Goal: Transaction & Acquisition: Download file/media

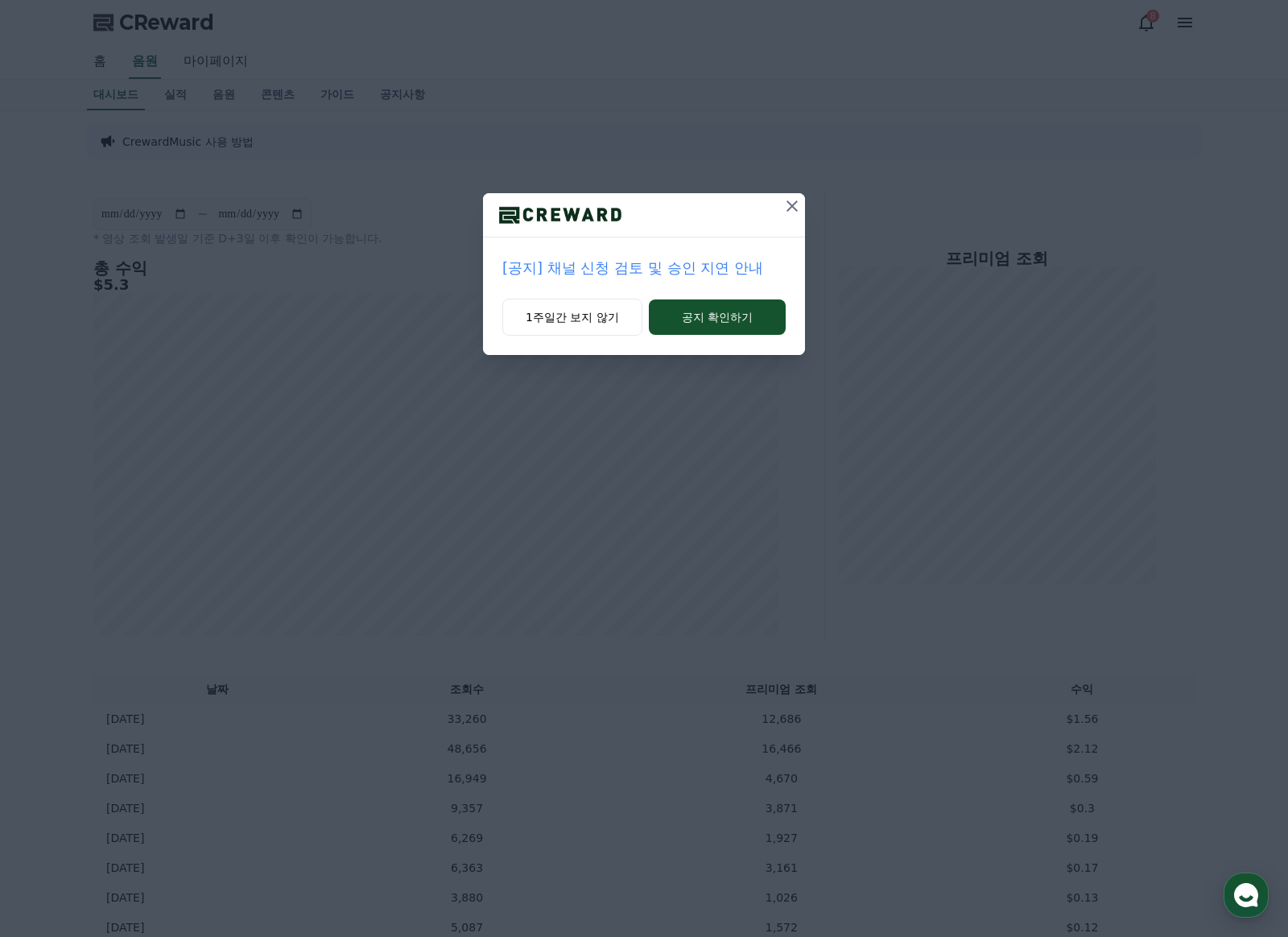
click at [802, 199] on button at bounding box center [792, 206] width 25 height 25
click at [789, 212] on icon at bounding box center [793, 206] width 20 height 20
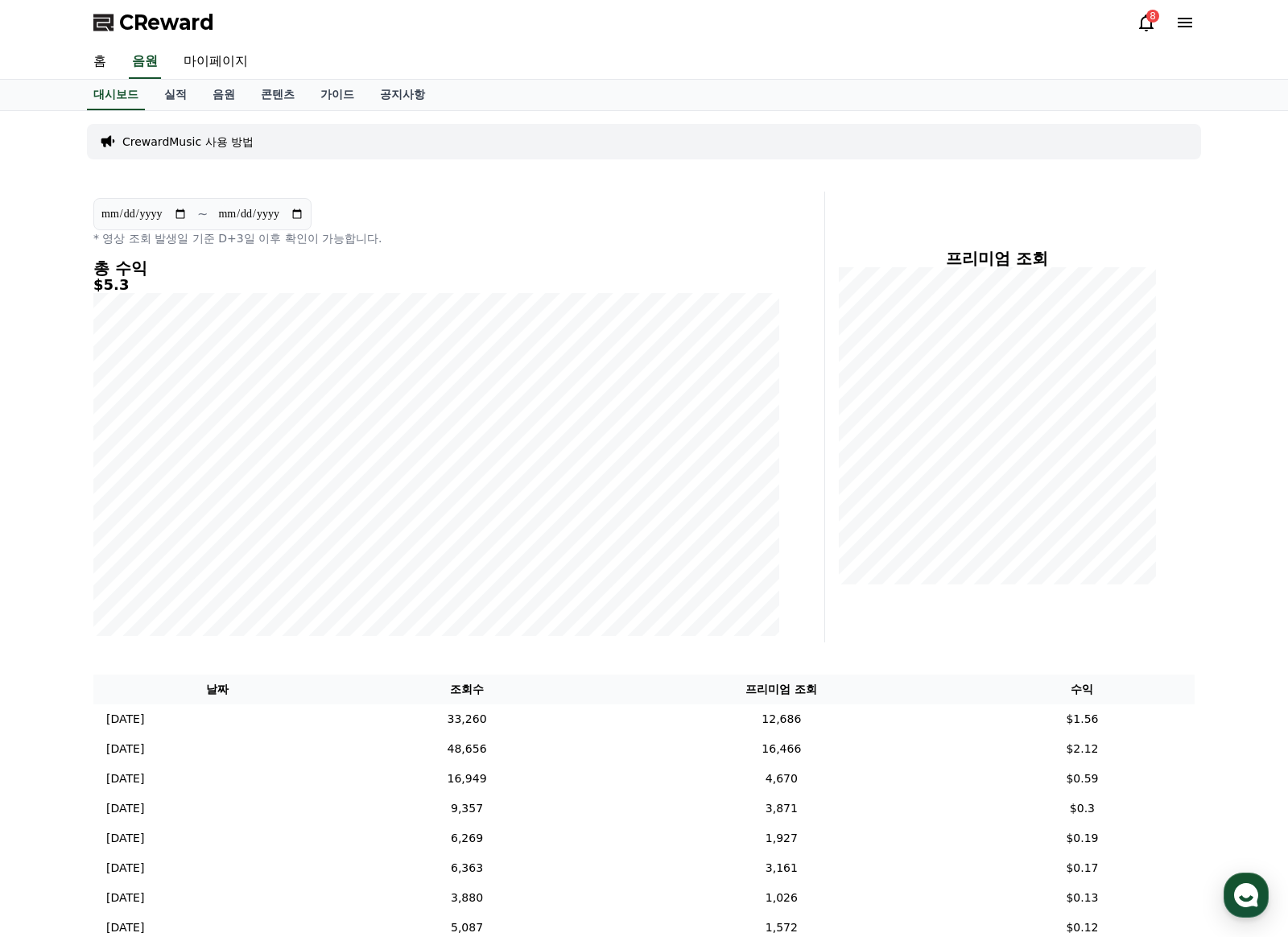
drag, startPoint x: 217, startPoint y: 95, endPoint x: 200, endPoint y: 105, distance: 19.7
click at [217, 95] on link "음원" at bounding box center [224, 95] width 49 height 30
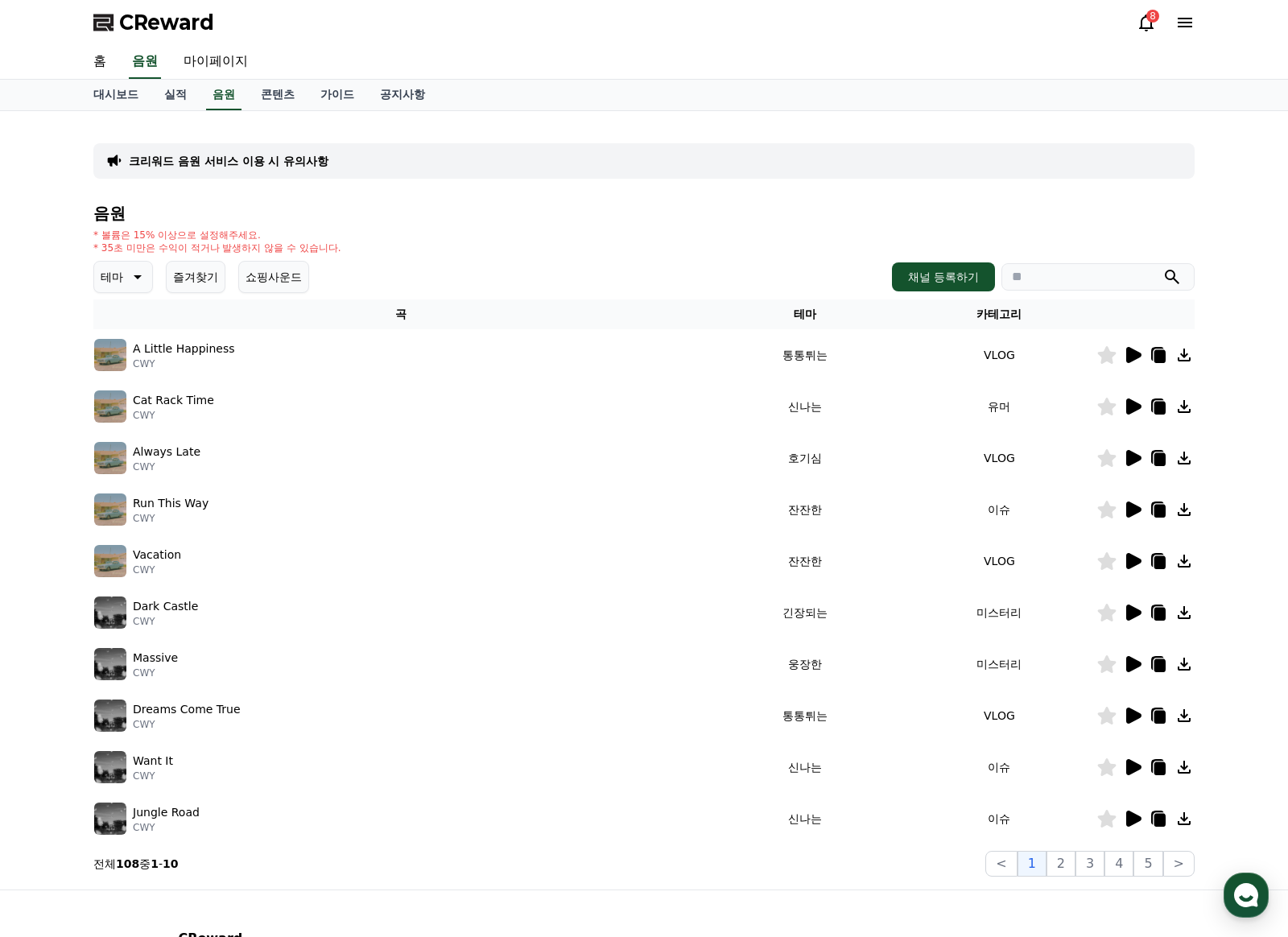
click at [106, 285] on p "테마" at bounding box center [111, 276] width 22 height 22
click at [132, 398] on button "귀여운" at bounding box center [119, 399] width 47 height 35
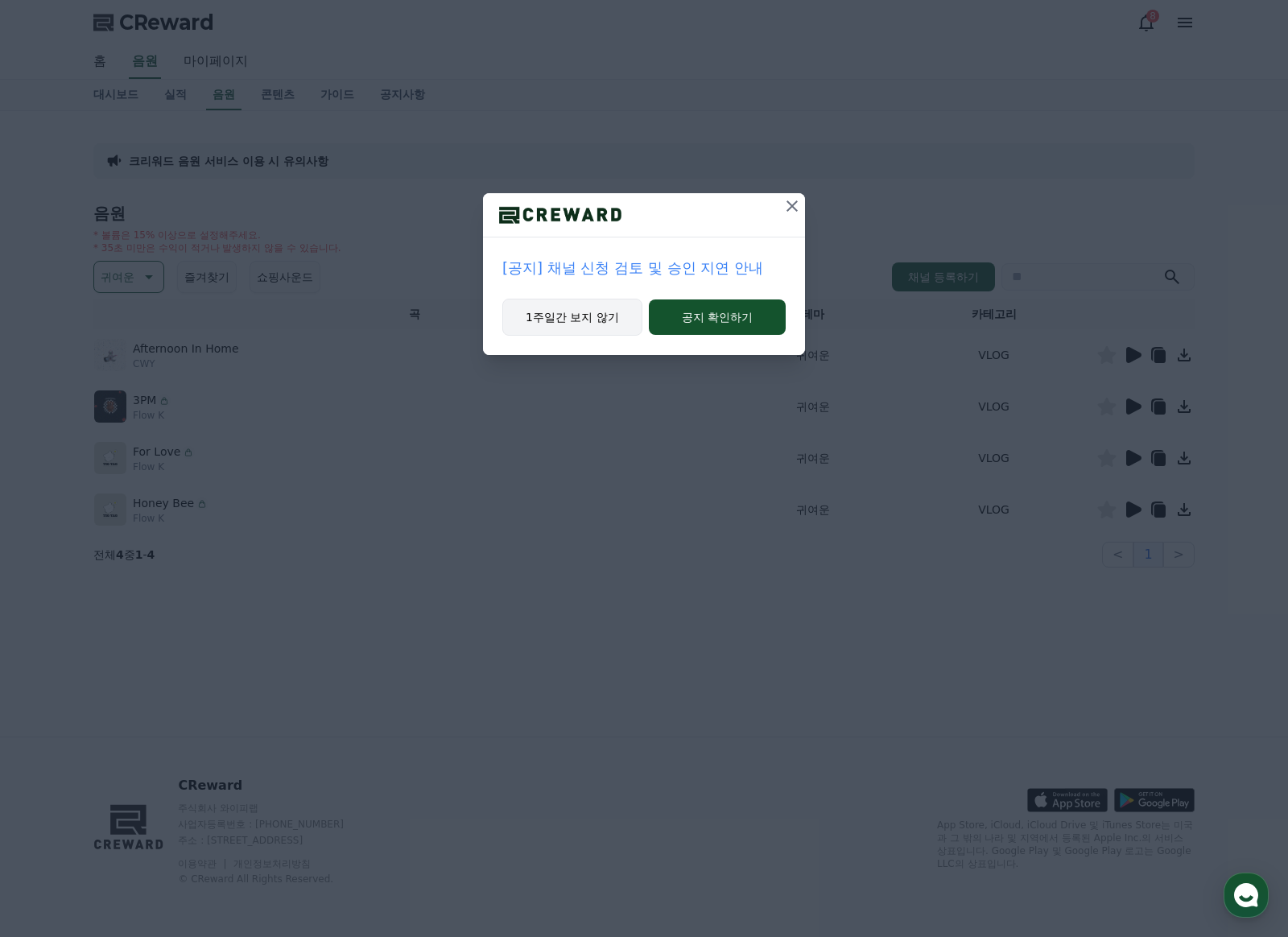
click at [600, 332] on button "1주일간 보지 않기" at bounding box center [572, 317] width 140 height 37
click at [584, 323] on button "1주일간 보지 않기" at bounding box center [571, 317] width 140 height 37
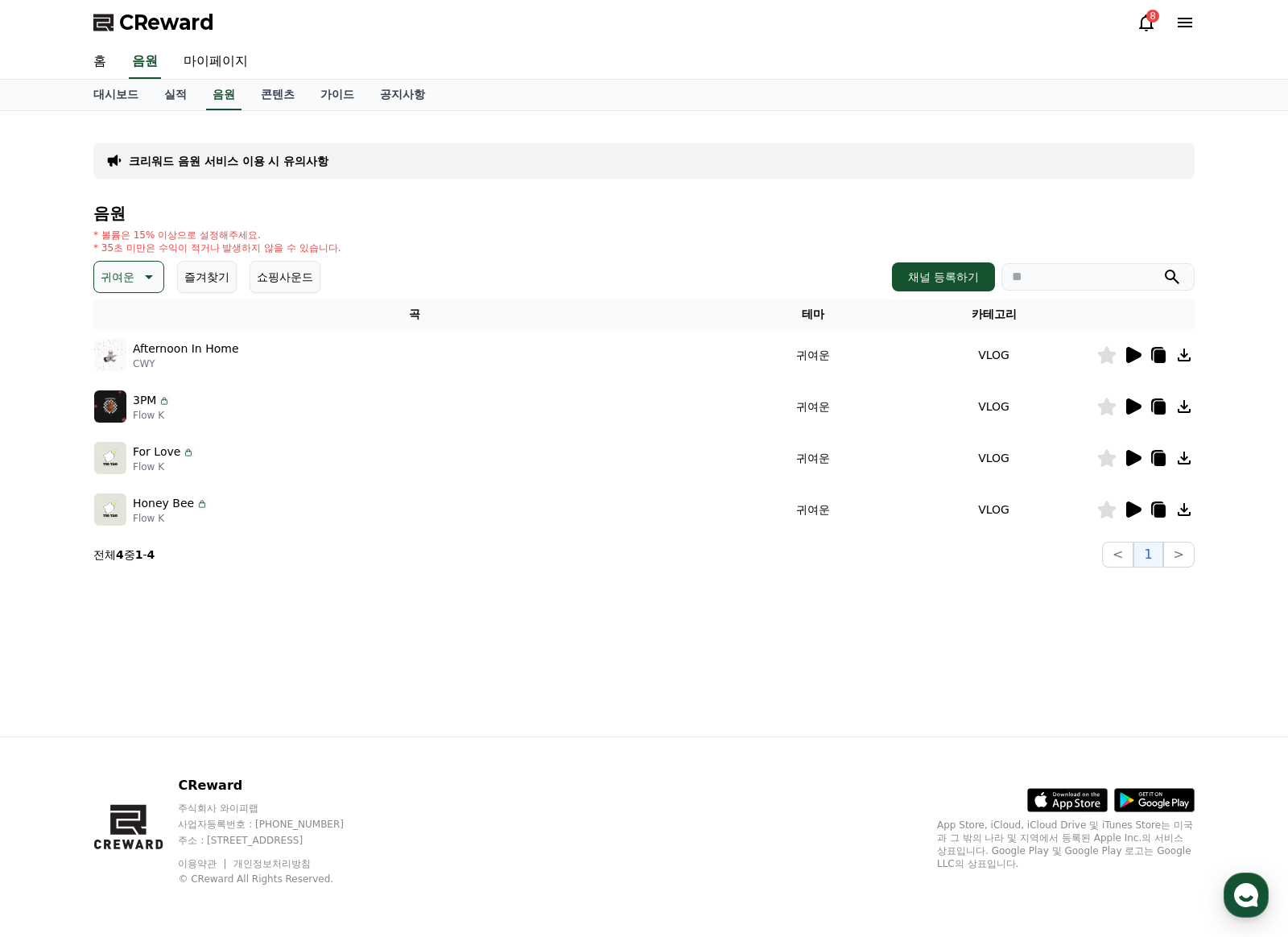
click at [1126, 353] on icon at bounding box center [1134, 355] width 16 height 17
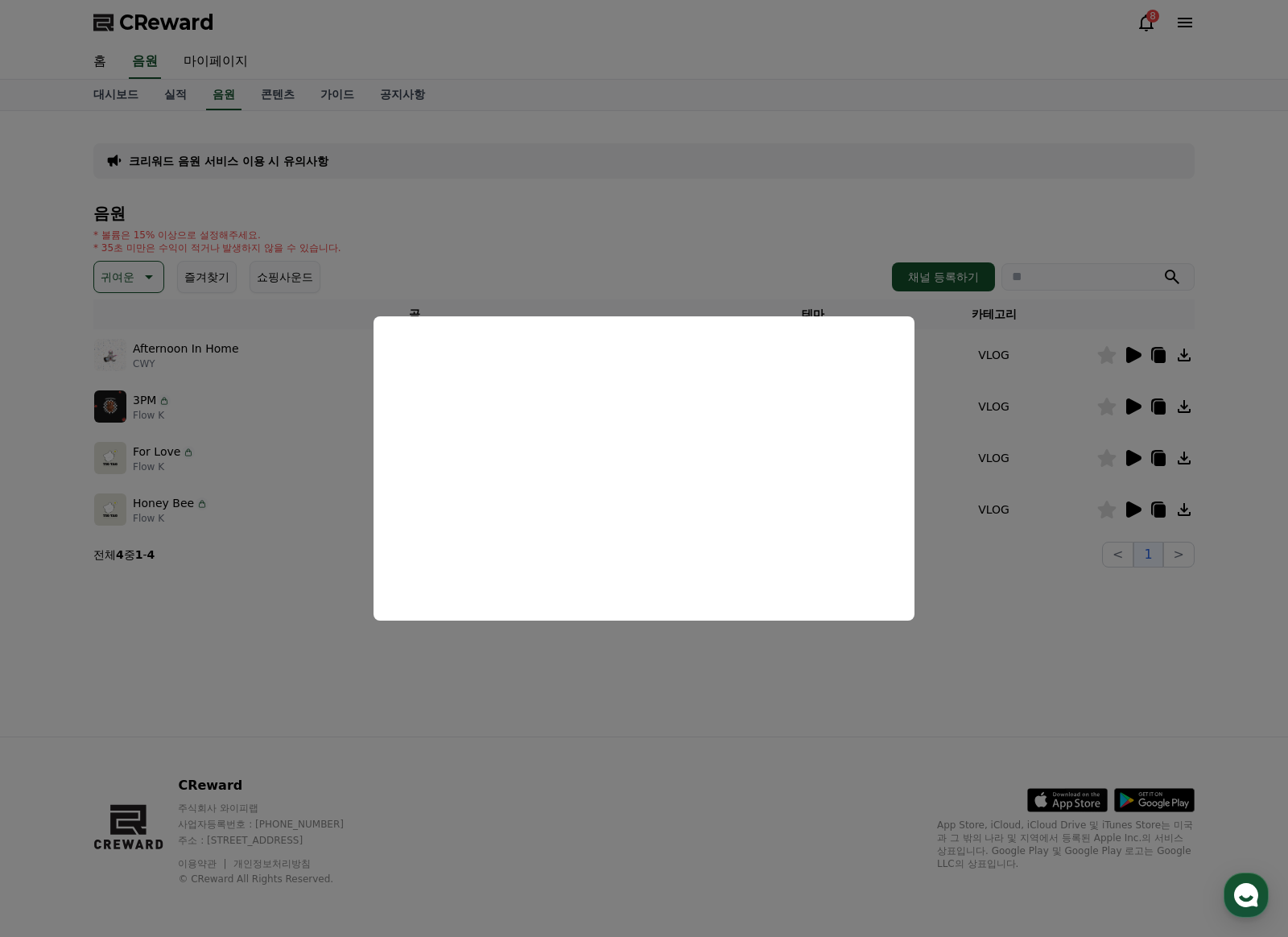
click at [984, 479] on button "close modal" at bounding box center [644, 468] width 1288 height 937
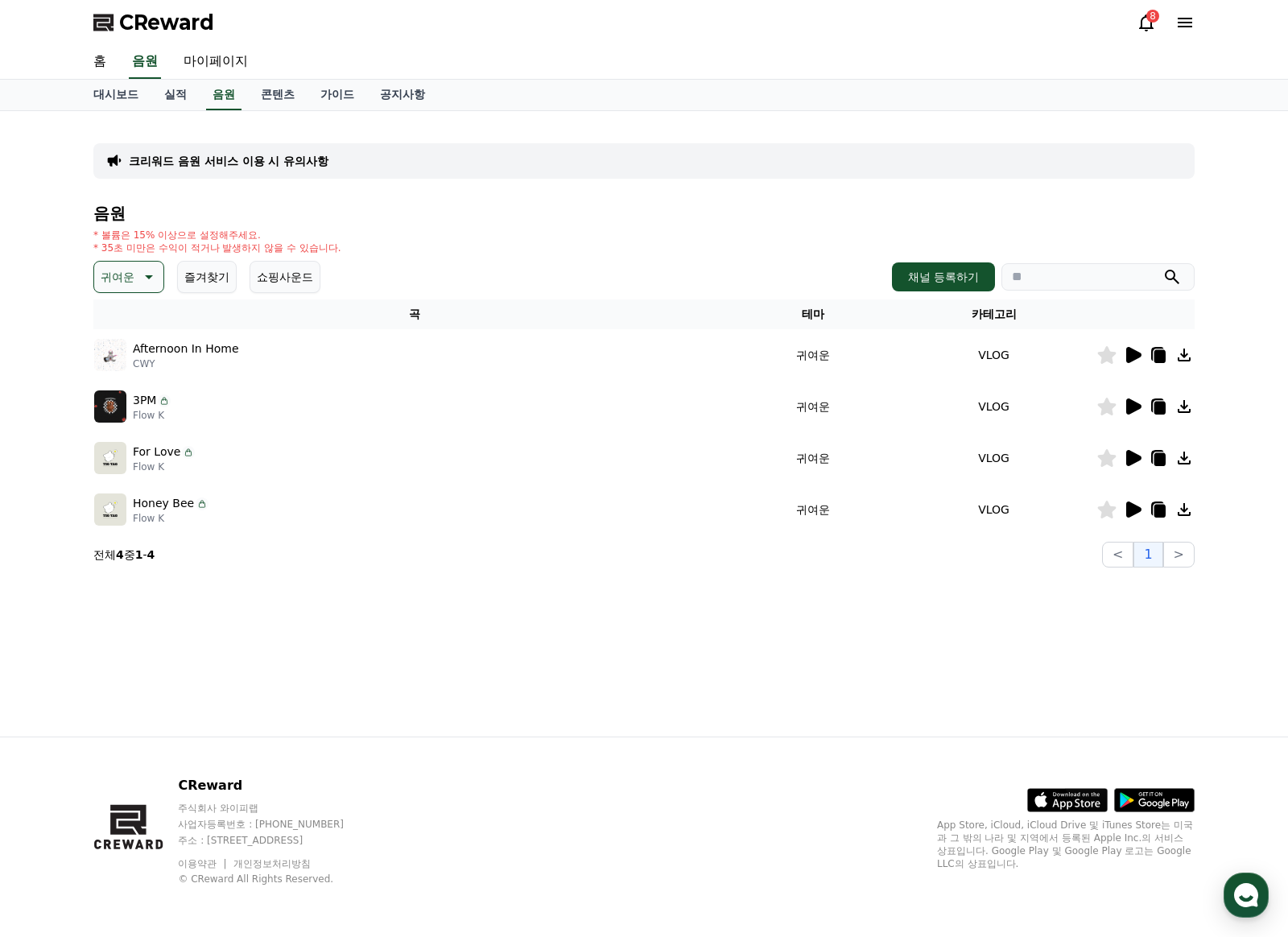
click at [1133, 409] on icon at bounding box center [1134, 407] width 16 height 17
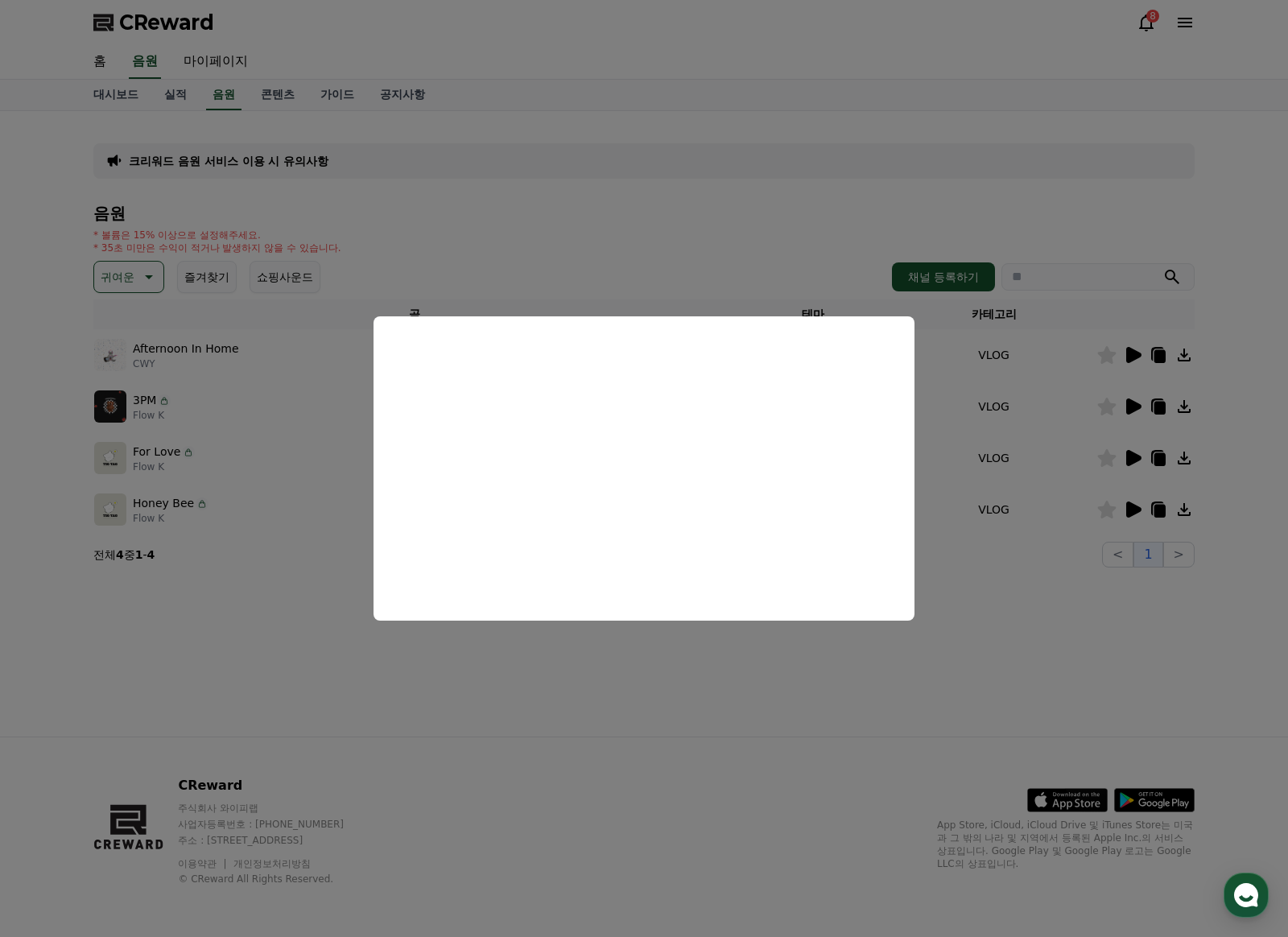
drag, startPoint x: 1077, startPoint y: 472, endPoint x: 1131, endPoint y: 466, distance: 54.3
click at [1079, 472] on button "close modal" at bounding box center [644, 468] width 1288 height 937
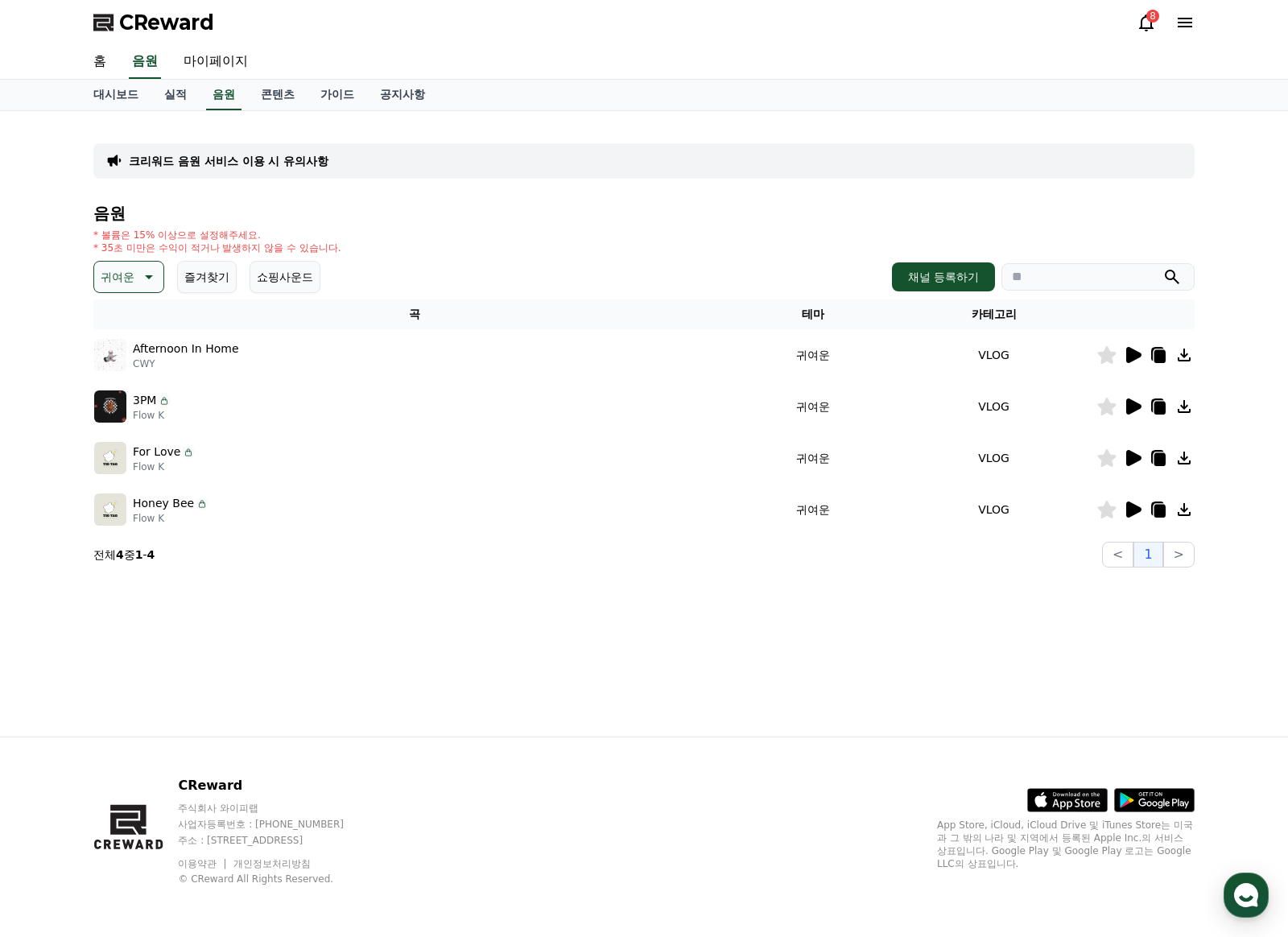
click at [1122, 459] on icon at bounding box center [1132, 458] width 20 height 20
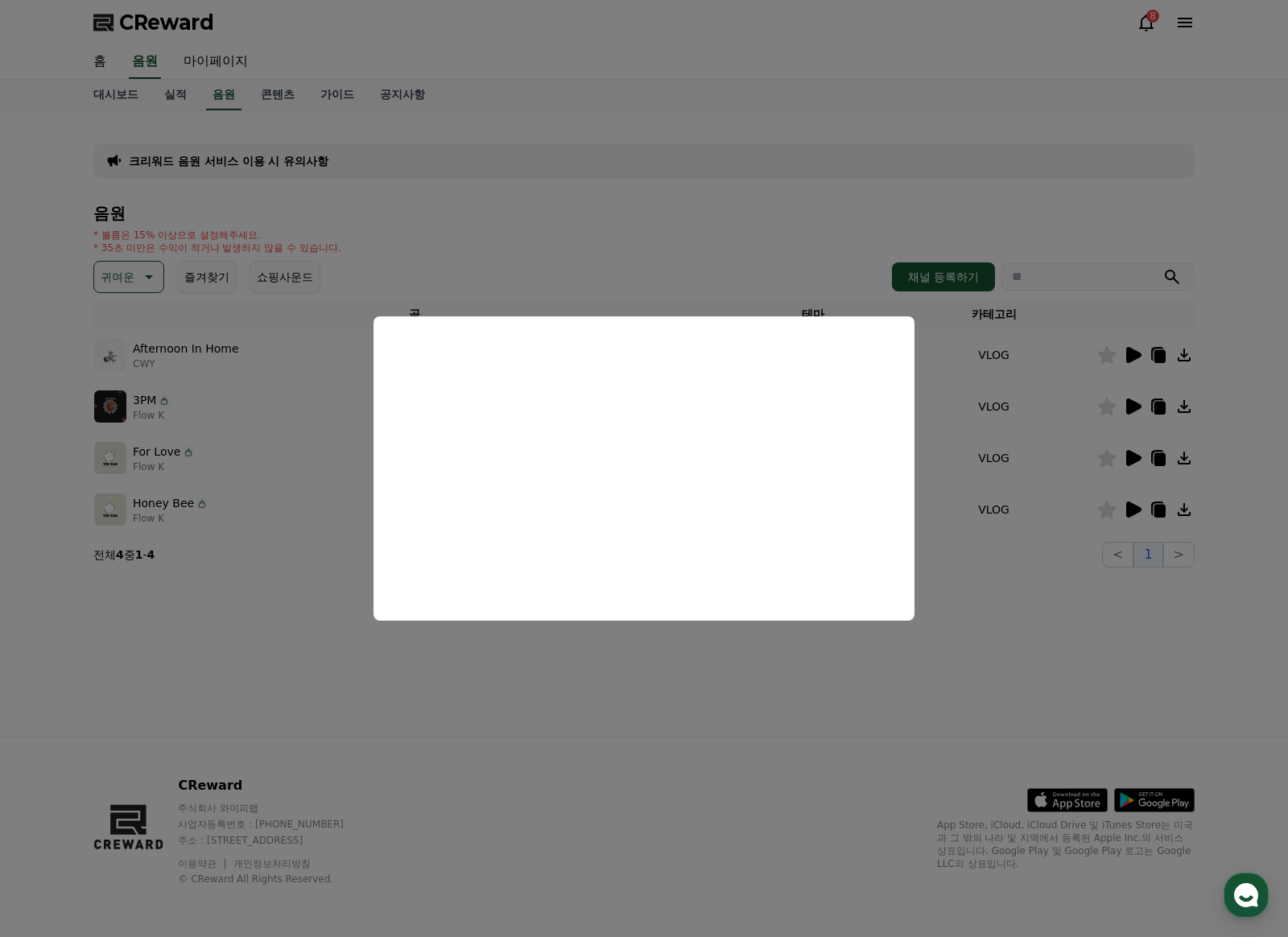
click at [1131, 514] on button "close modal" at bounding box center [644, 468] width 1288 height 937
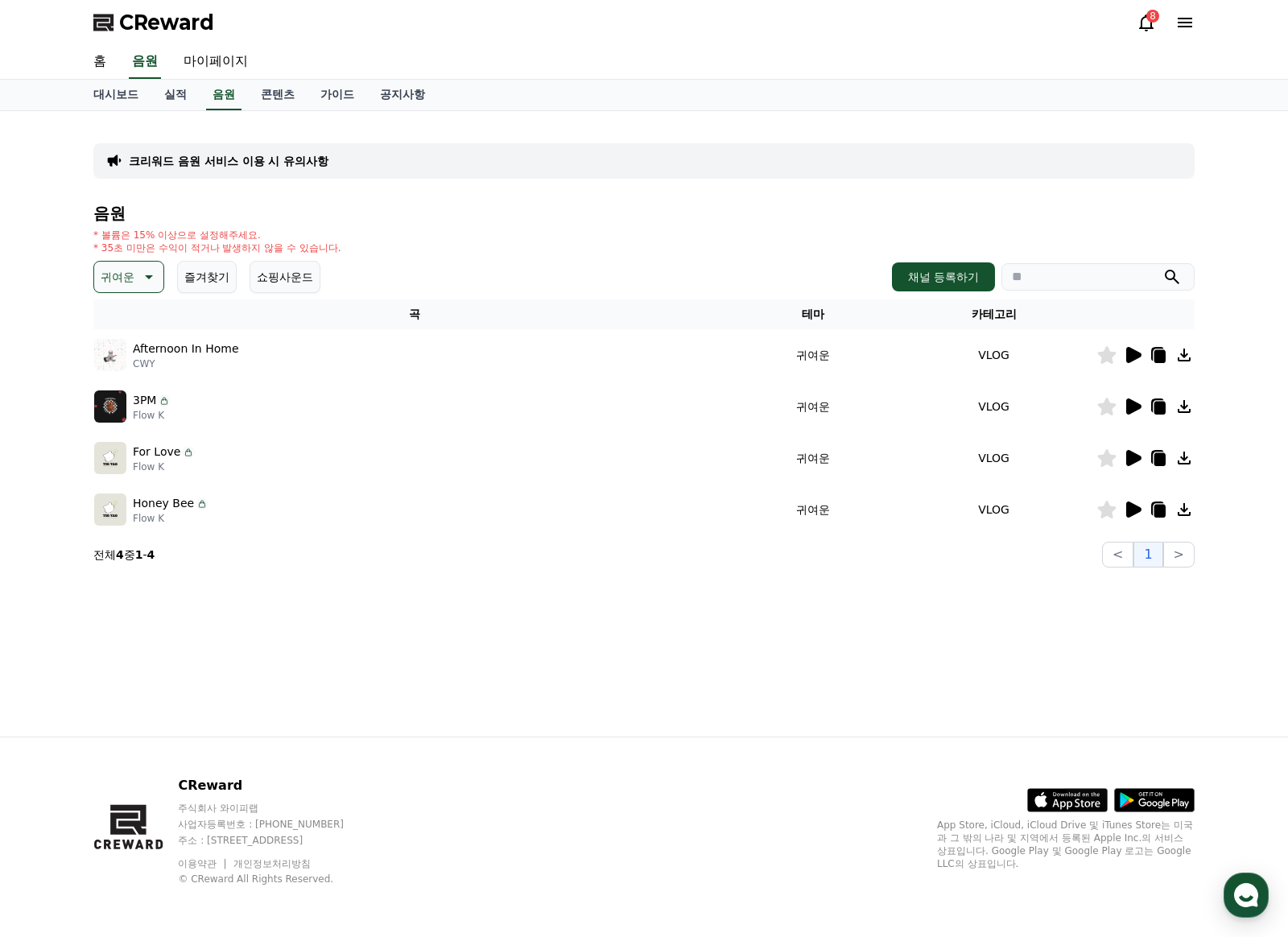
click at [1131, 514] on icon at bounding box center [1134, 509] width 16 height 17
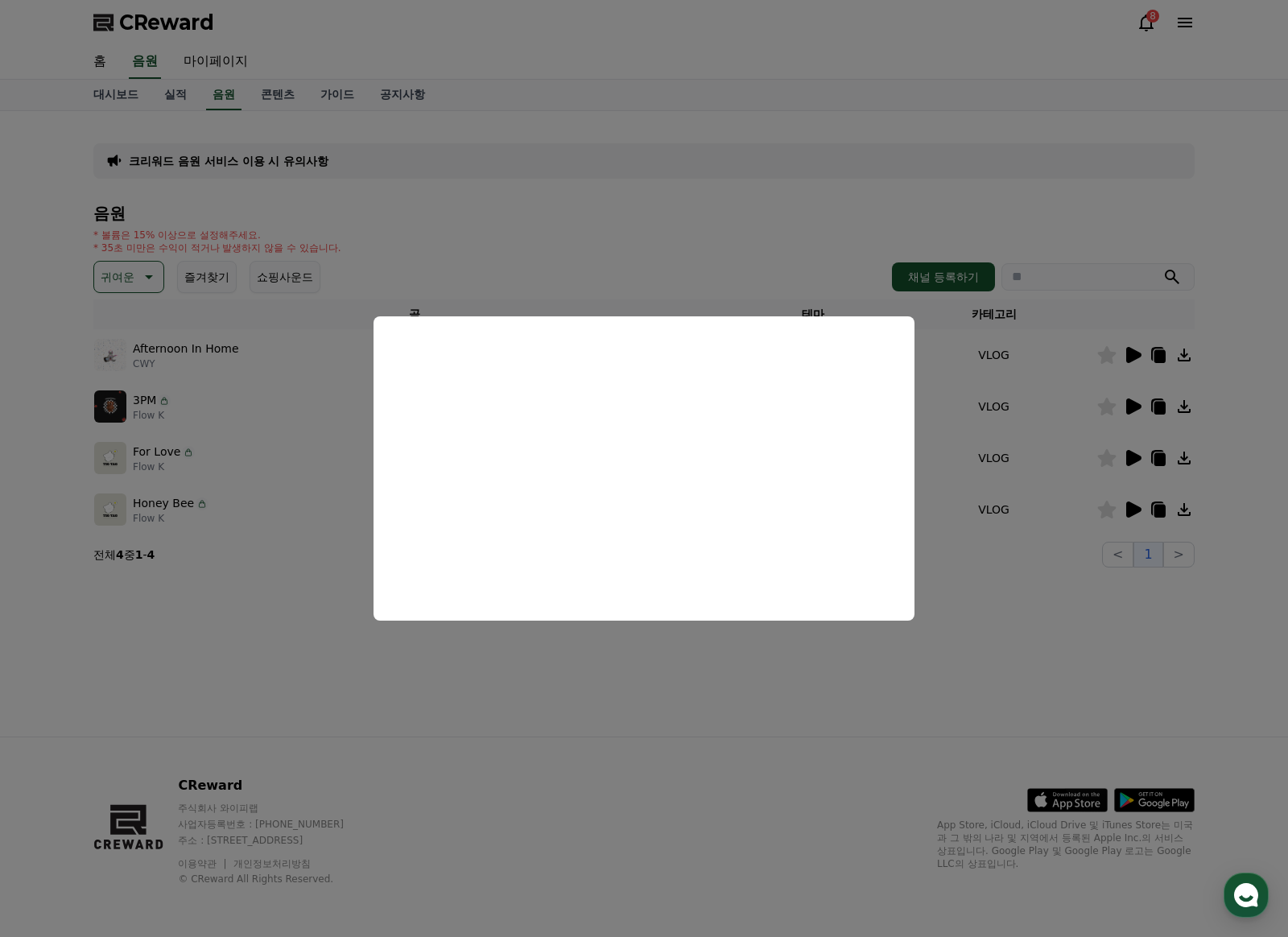
click at [1188, 514] on button "close modal" at bounding box center [644, 468] width 1288 height 937
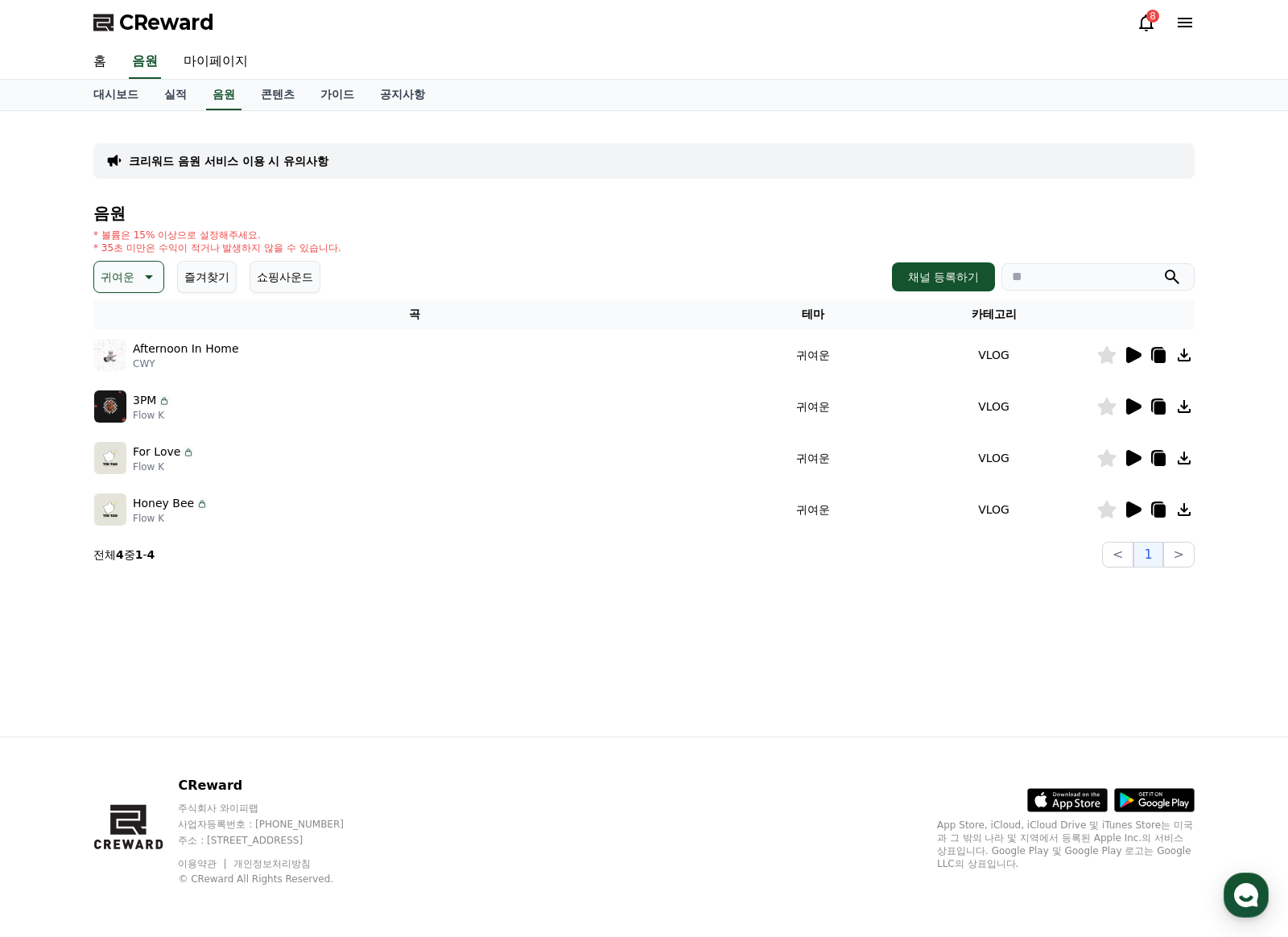
click at [1183, 505] on icon at bounding box center [1183, 509] width 13 height 13
